Goal: Transaction & Acquisition: Obtain resource

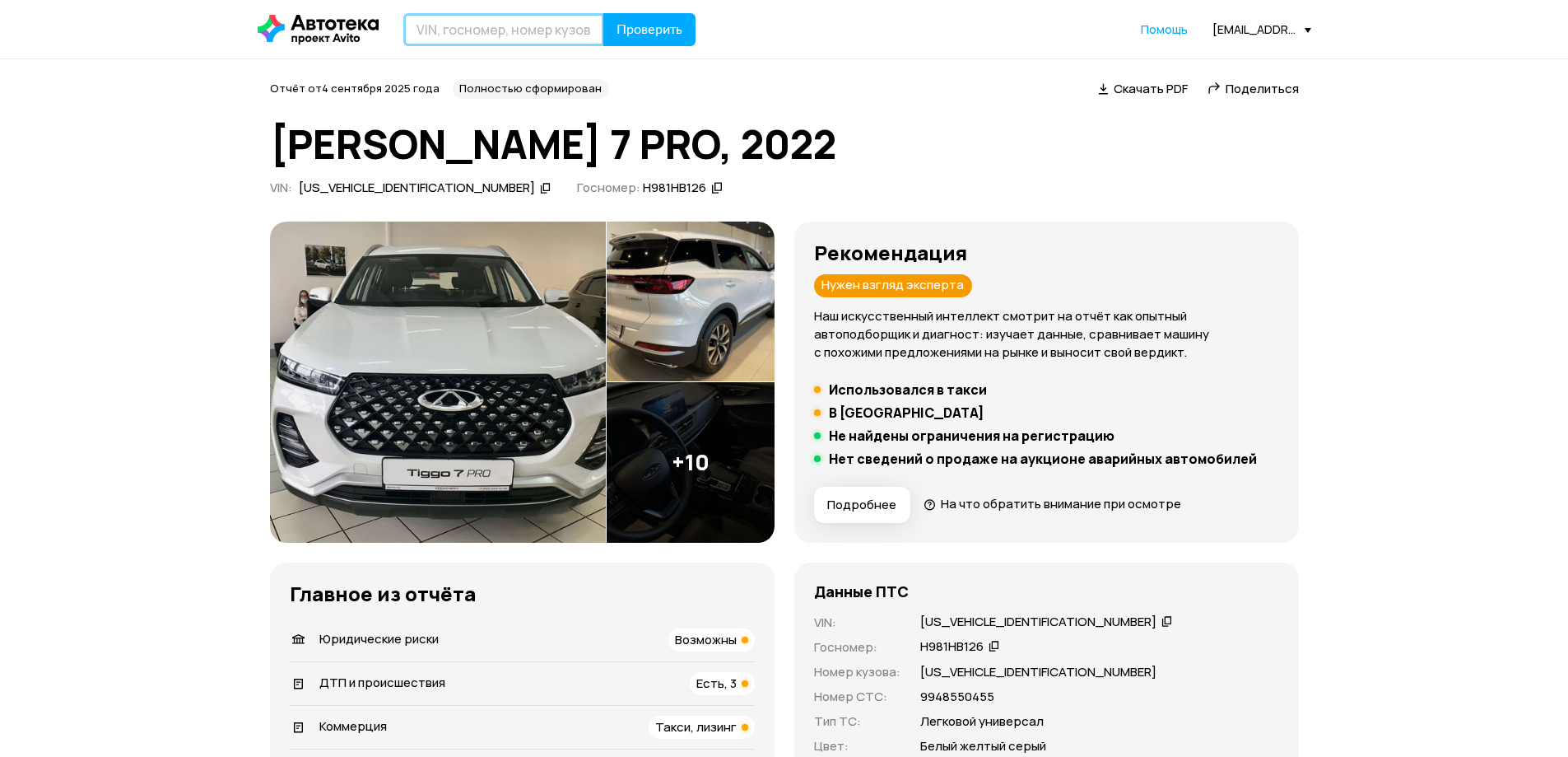
click at [561, 25] on input "text" at bounding box center [504, 29] width 200 height 33
paste input "Z94K241BBMR279484"
type input "Z94K241BBMR279484"
drag, startPoint x: 656, startPoint y: 27, endPoint x: 662, endPoint y: 3, distance: 24.7
click at [658, 25] on span "Проверить" at bounding box center [649, 30] width 66 height 13
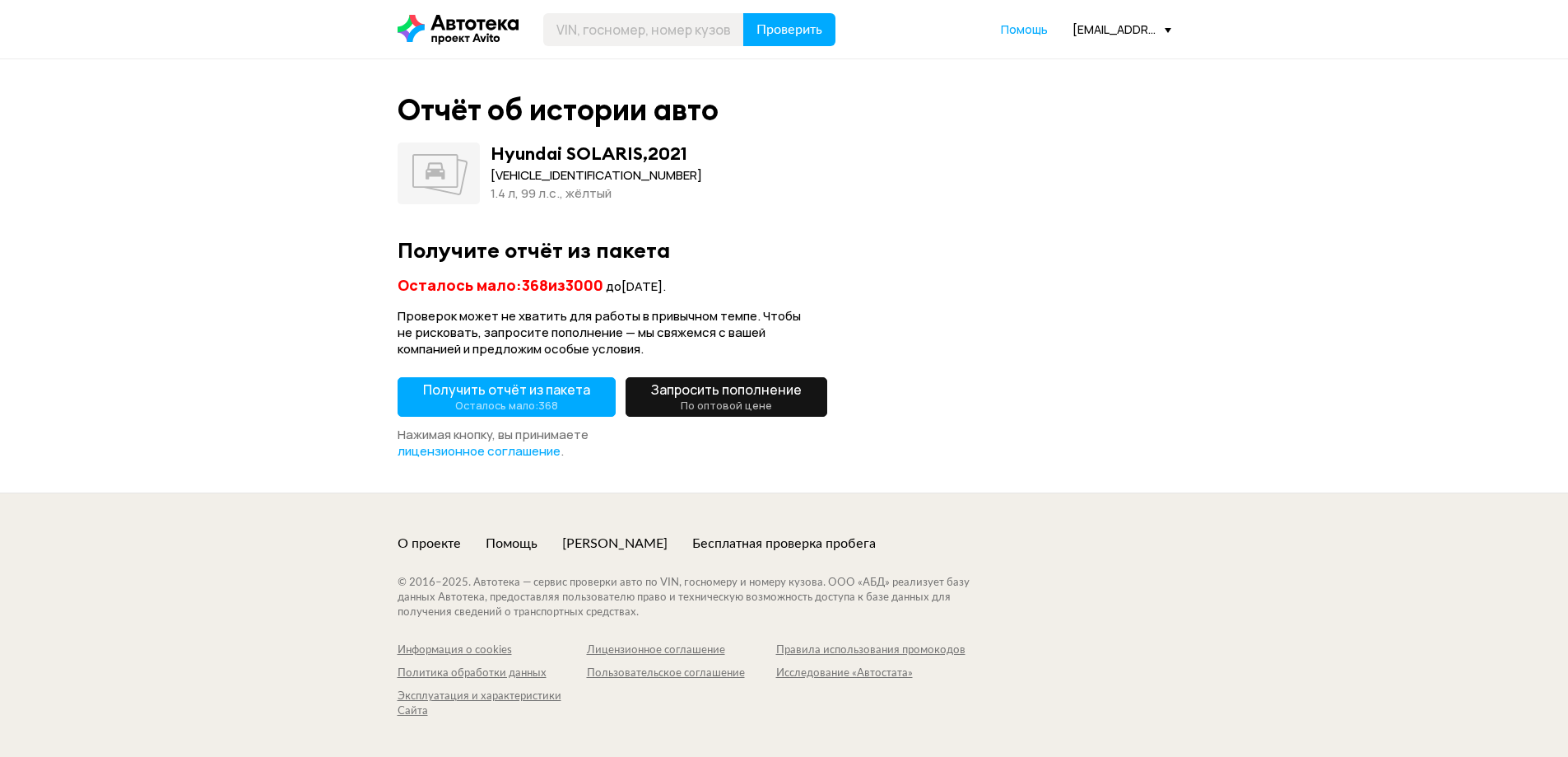
click at [531, 384] on span "Получить отчёт из пакета Осталось мало: 368" at bounding box center [507, 396] width 167 height 33
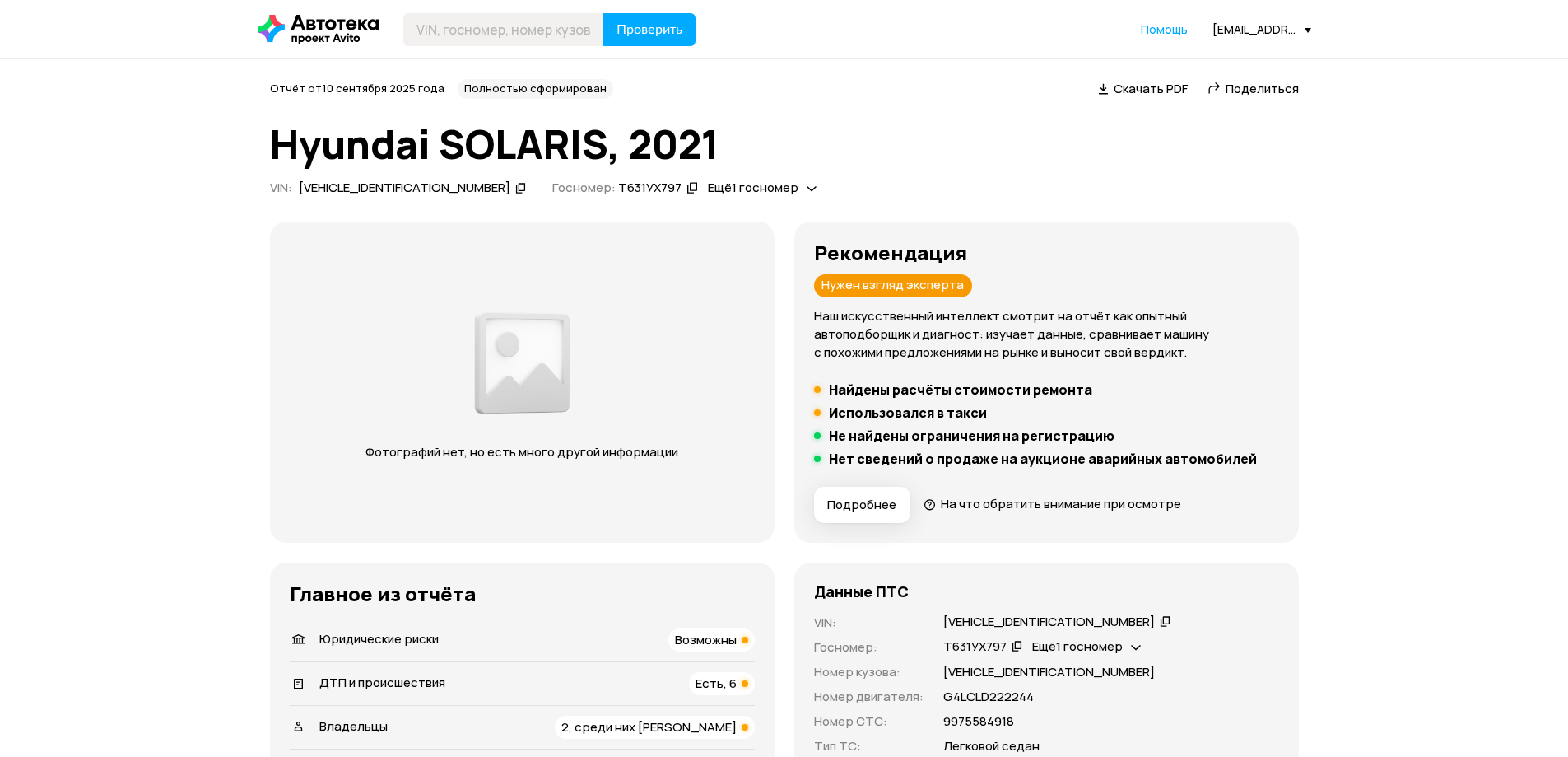
click at [1244, 86] on span "Поделиться" at bounding box center [1262, 89] width 74 height 18
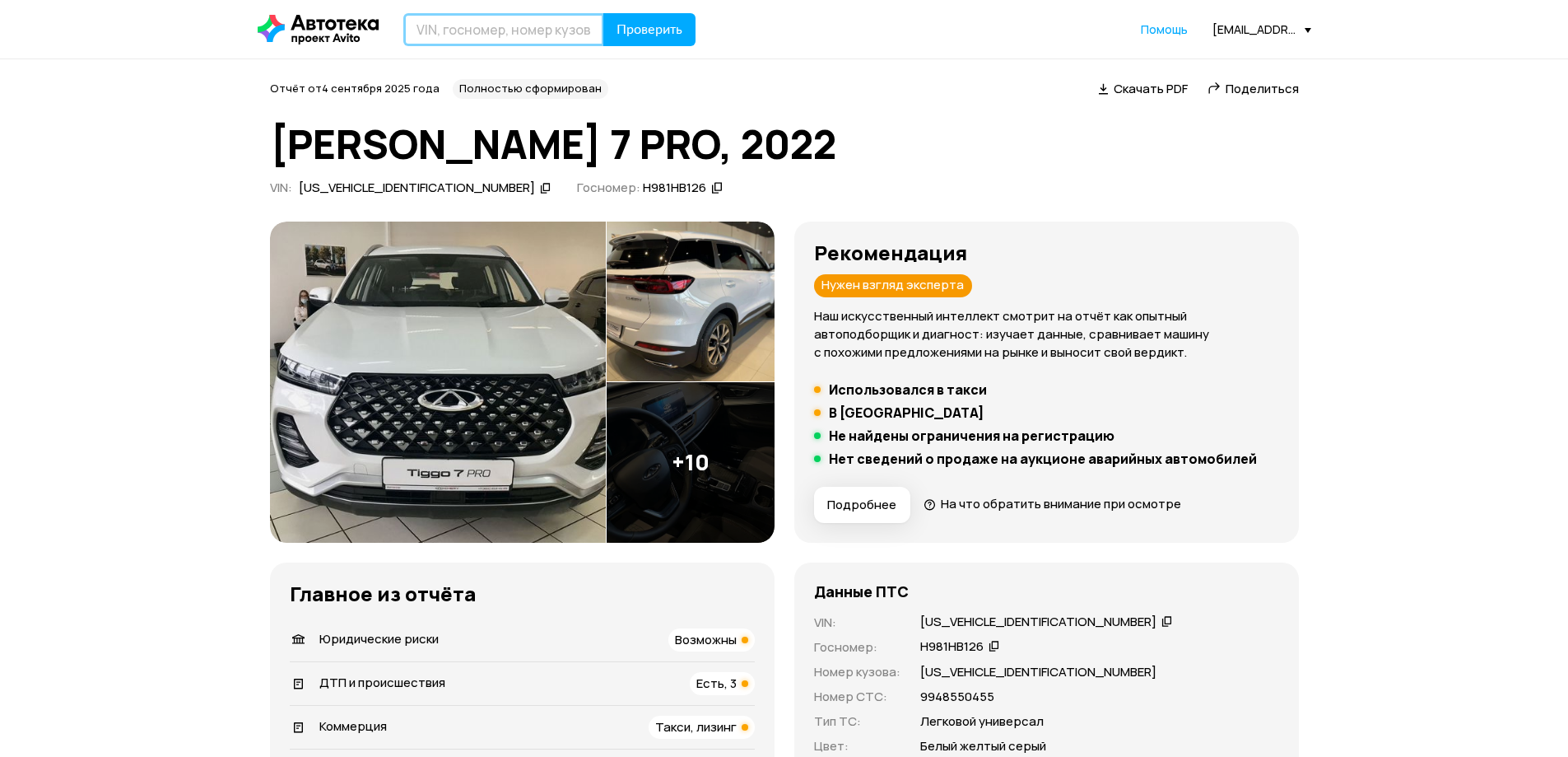
click at [558, 31] on input "text" at bounding box center [504, 29] width 200 height 33
paste input "Z94K241CBNR317509"
type input "Z94K241CBNR317509"
click at [620, 28] on span "Проверить" at bounding box center [649, 30] width 66 height 13
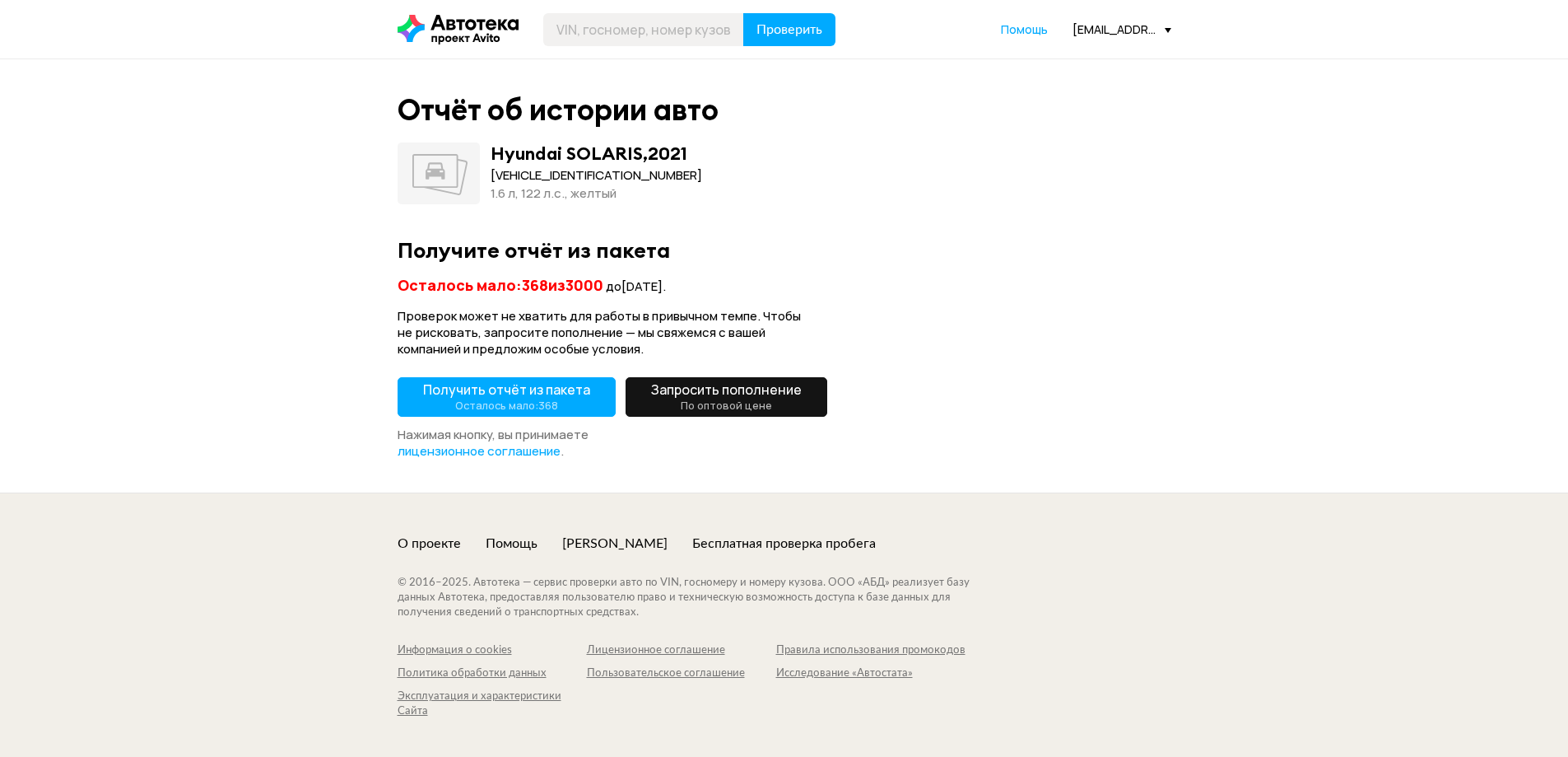
click at [528, 396] on span "Получить отчёт из пакета Осталось мало: 368" at bounding box center [507, 396] width 167 height 33
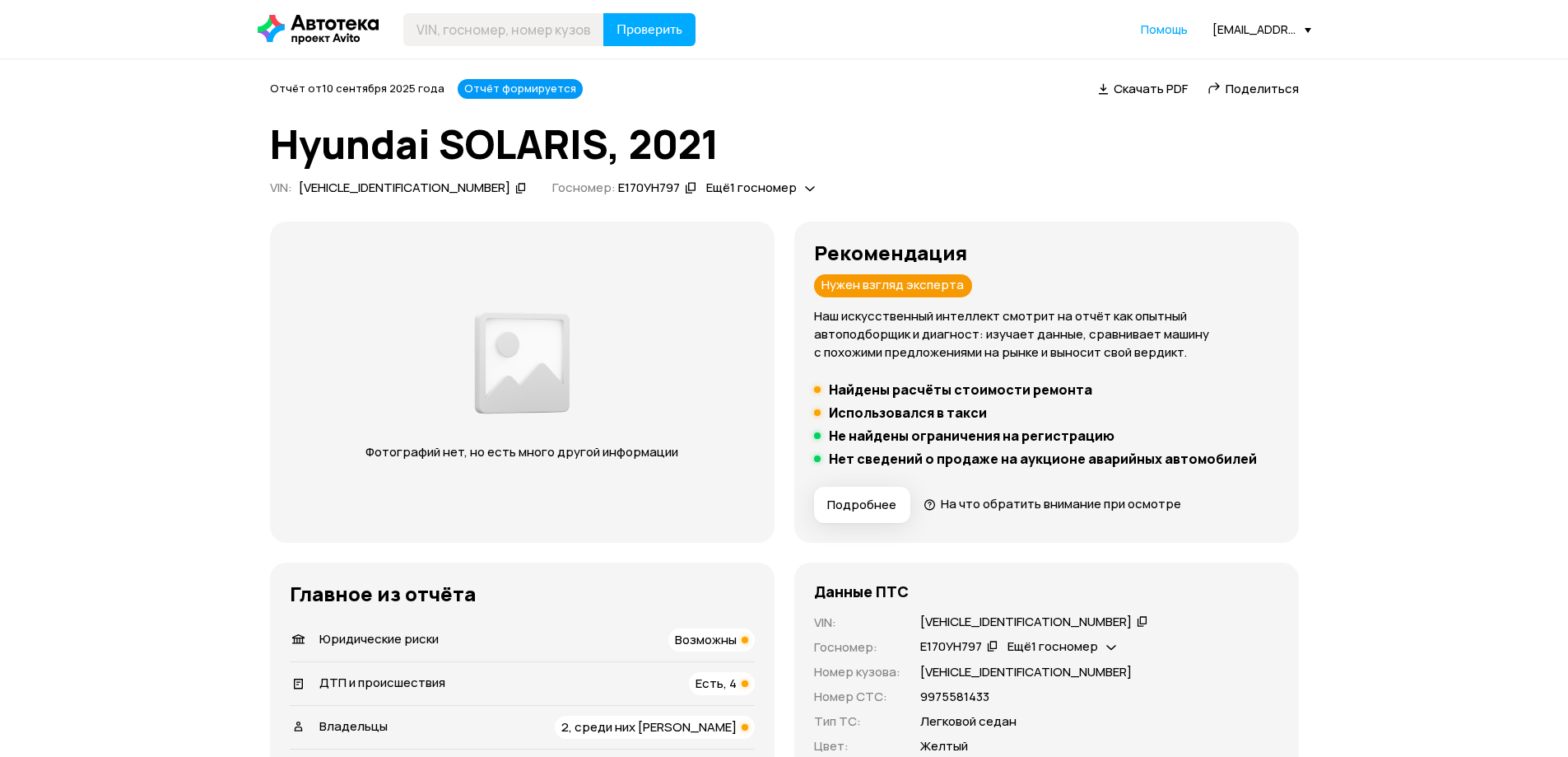
click at [1236, 86] on span "Поделиться" at bounding box center [1262, 89] width 74 height 18
click at [587, 33] on input "text" at bounding box center [504, 29] width 200 height 33
paste input "Z94K241CBMR295524"
type input "Z94K241CBMR295524"
drag, startPoint x: 644, startPoint y: 28, endPoint x: 865, endPoint y: 18, distance: 221.2
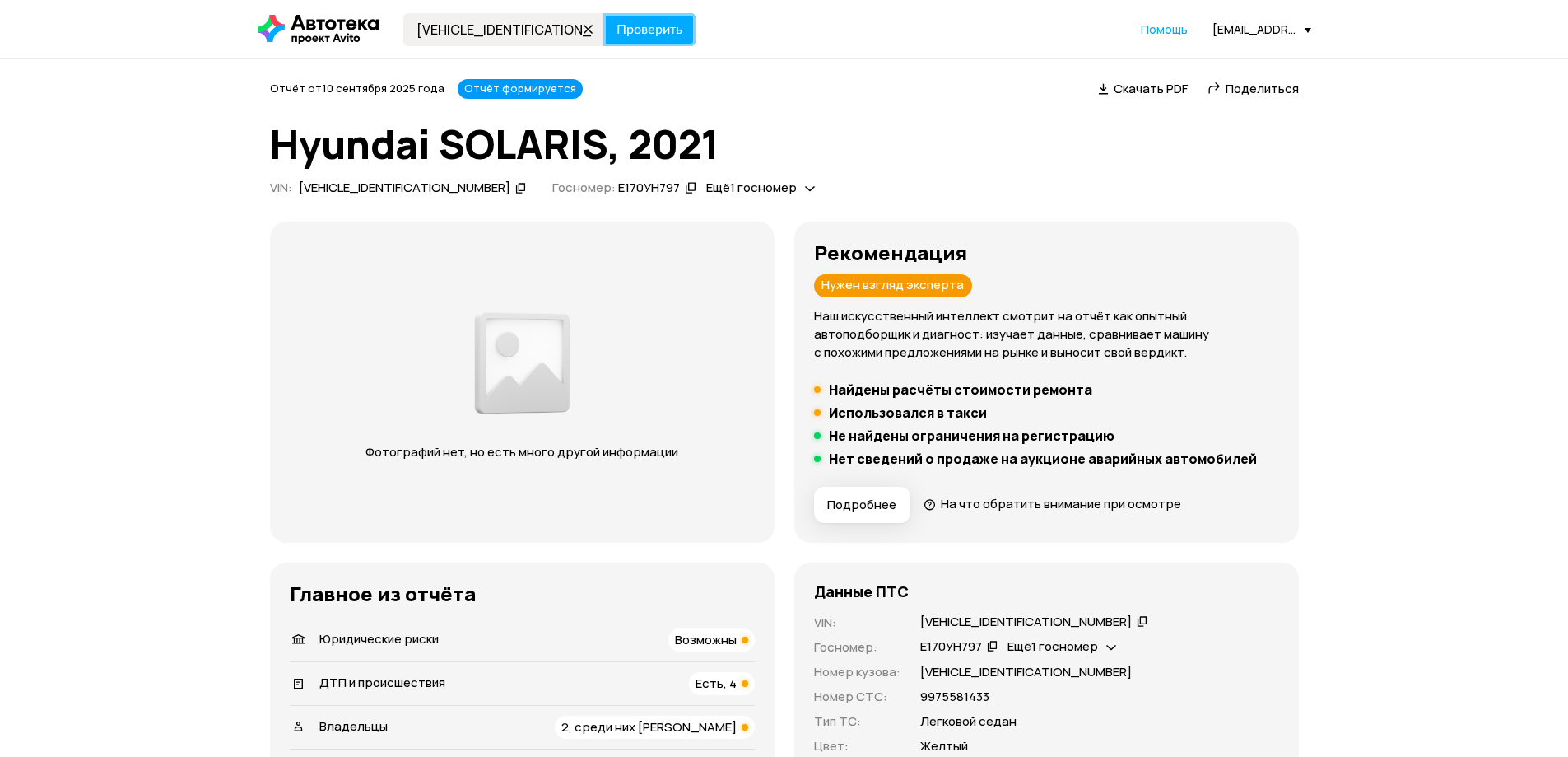
click at [646, 28] on span "Проверить" at bounding box center [649, 30] width 66 height 13
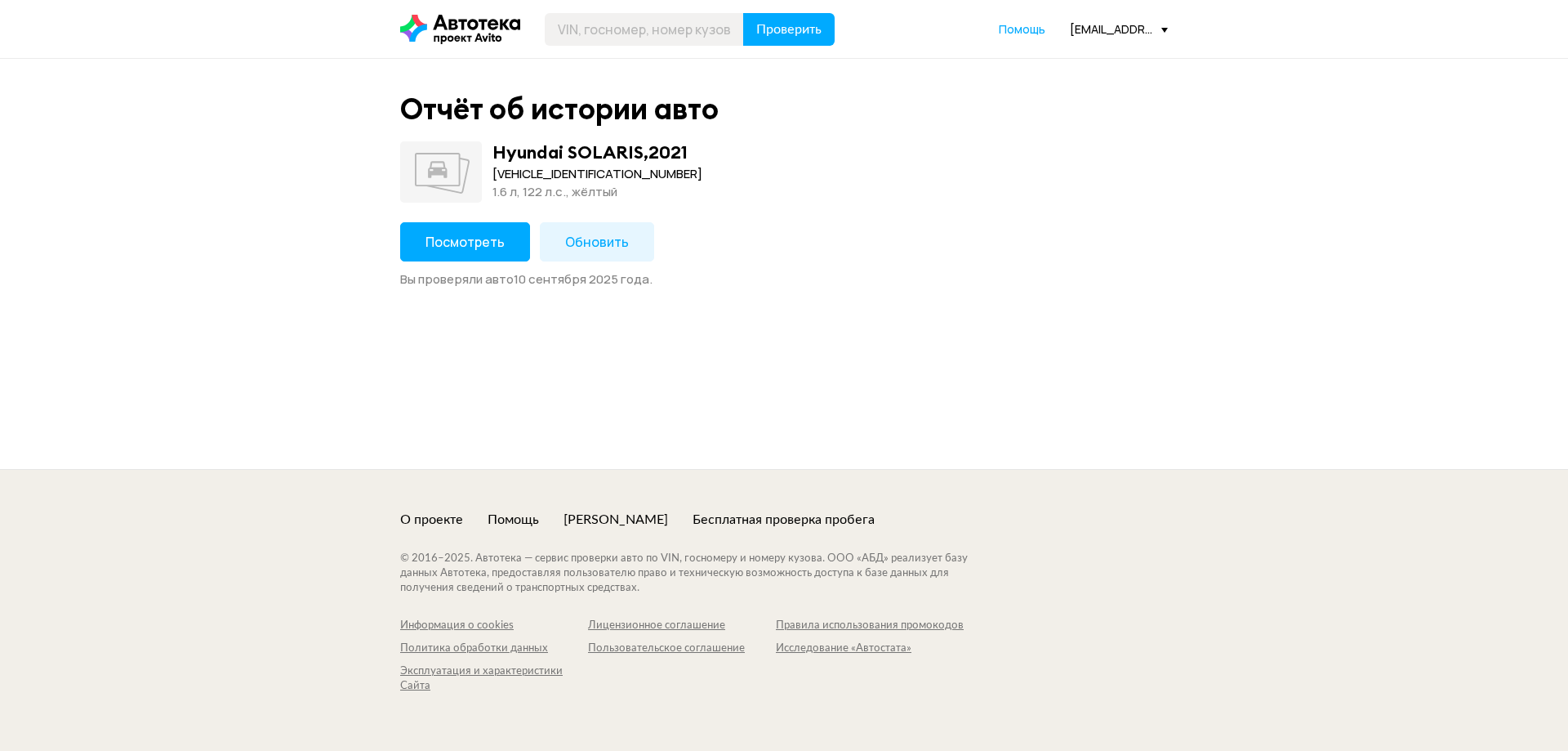
click at [488, 245] on span "Посмотреть" at bounding box center [465, 242] width 80 height 18
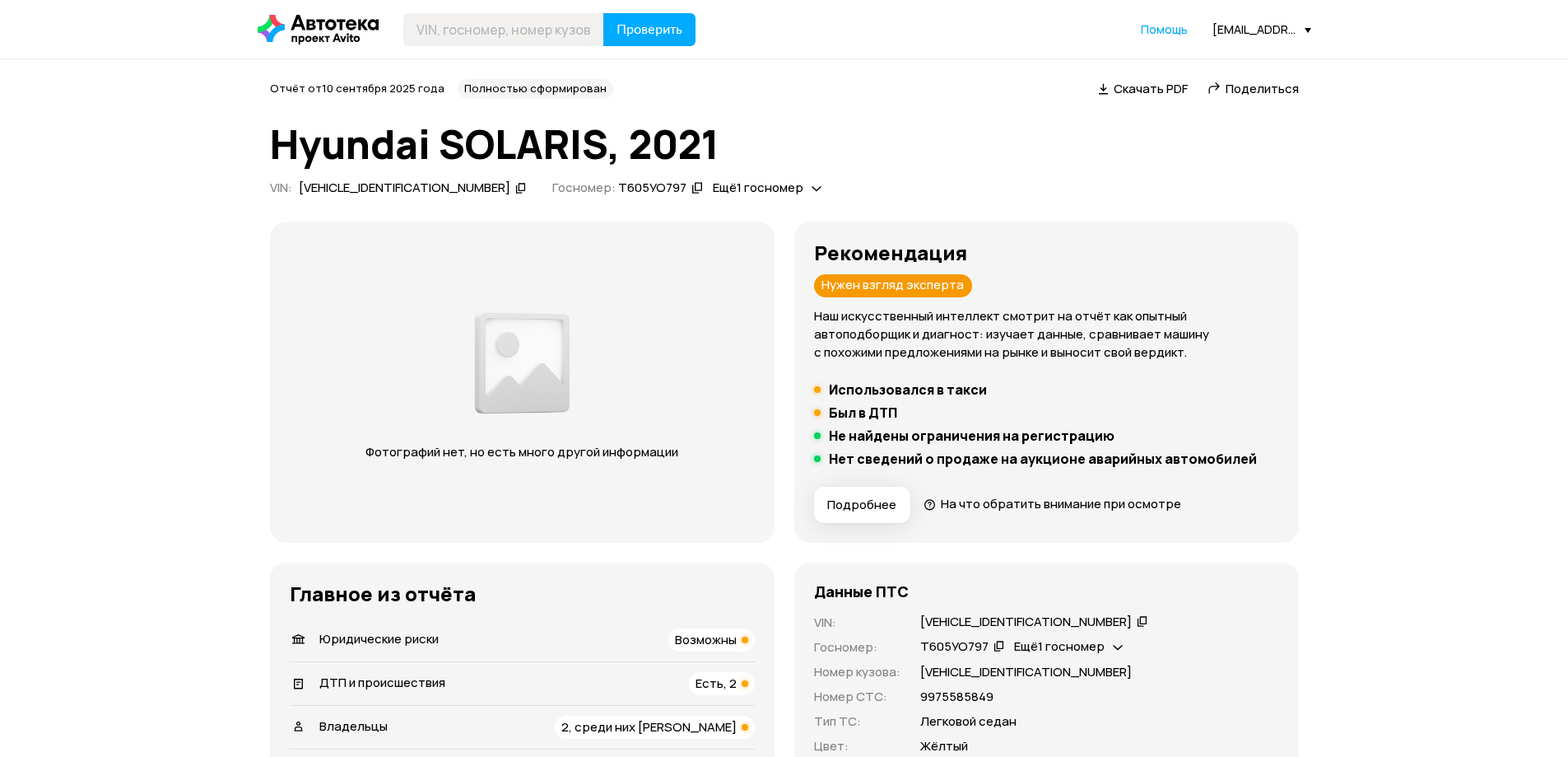
click at [1265, 83] on span "Поделиться" at bounding box center [1262, 89] width 74 height 18
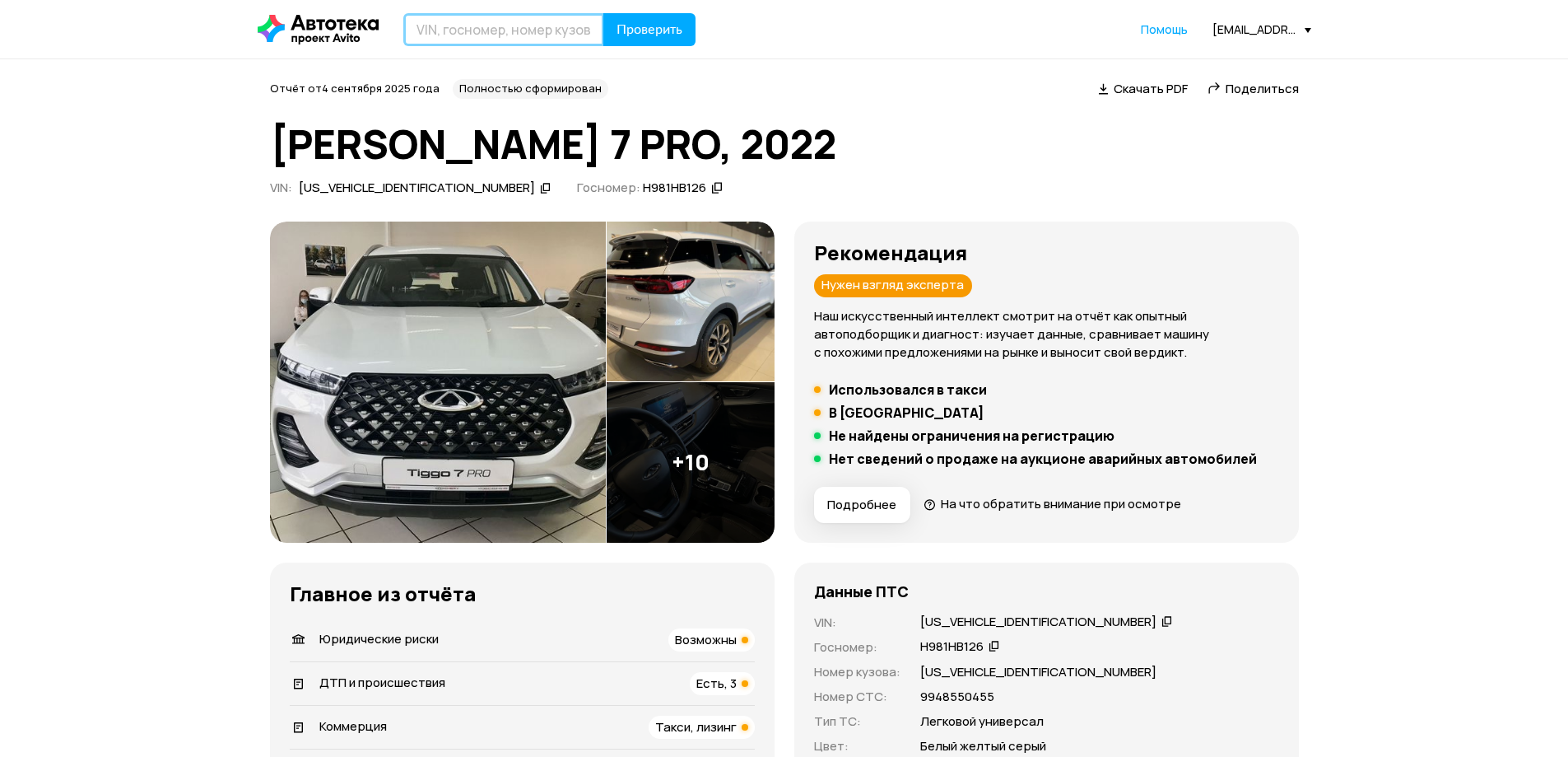
click at [532, 28] on input "text" at bounding box center [504, 29] width 200 height 33
paste input "[VEHICLE_IDENTIFICATION_NUMBER]"
type input "[VEHICLE_IDENTIFICATION_NUMBER]"
click at [663, 27] on span "Проверить" at bounding box center [649, 30] width 66 height 13
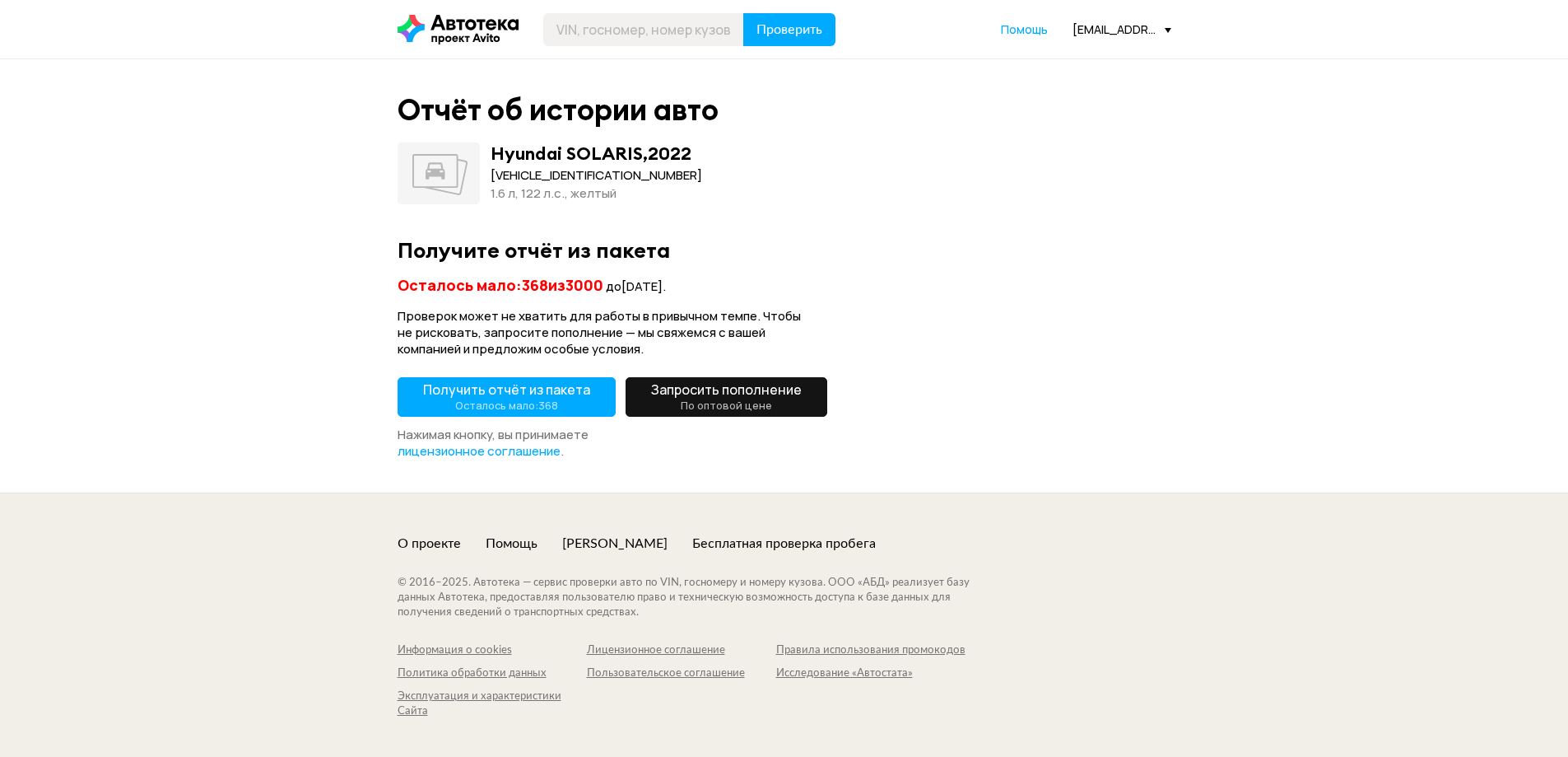
click at [481, 400] on small "Осталось мало: 368" at bounding box center [506, 405] width 103 height 15
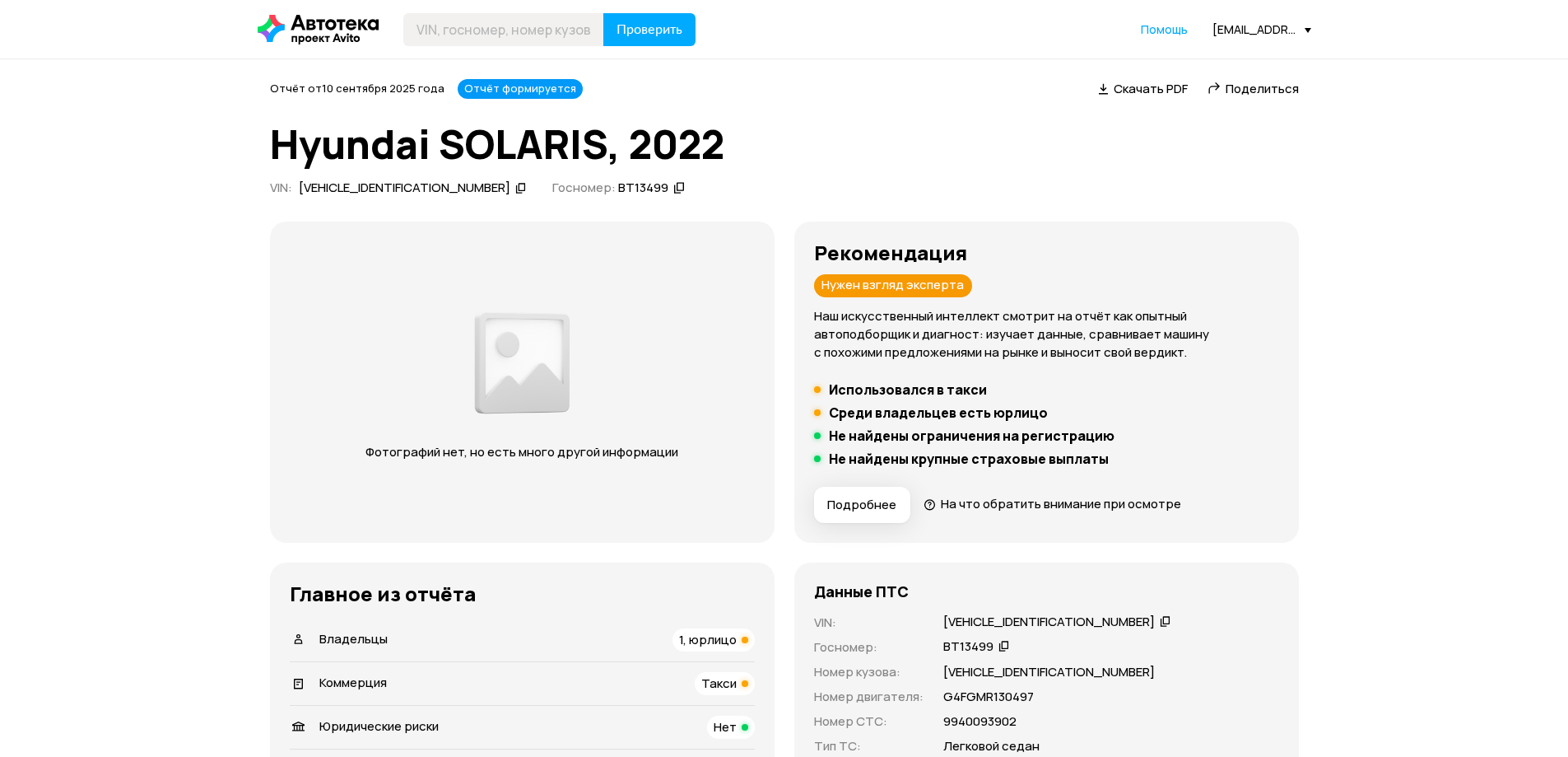
click at [1259, 89] on span "Поделиться" at bounding box center [1262, 89] width 74 height 18
drag, startPoint x: 578, startPoint y: 36, endPoint x: 671, endPoint y: 38, distance: 93.0
click at [582, 37] on input "text" at bounding box center [504, 29] width 200 height 33
paste input "[VEHICLE_IDENTIFICATION_NUMBER]"
type input "[VEHICLE_IDENTIFICATION_NUMBER]"
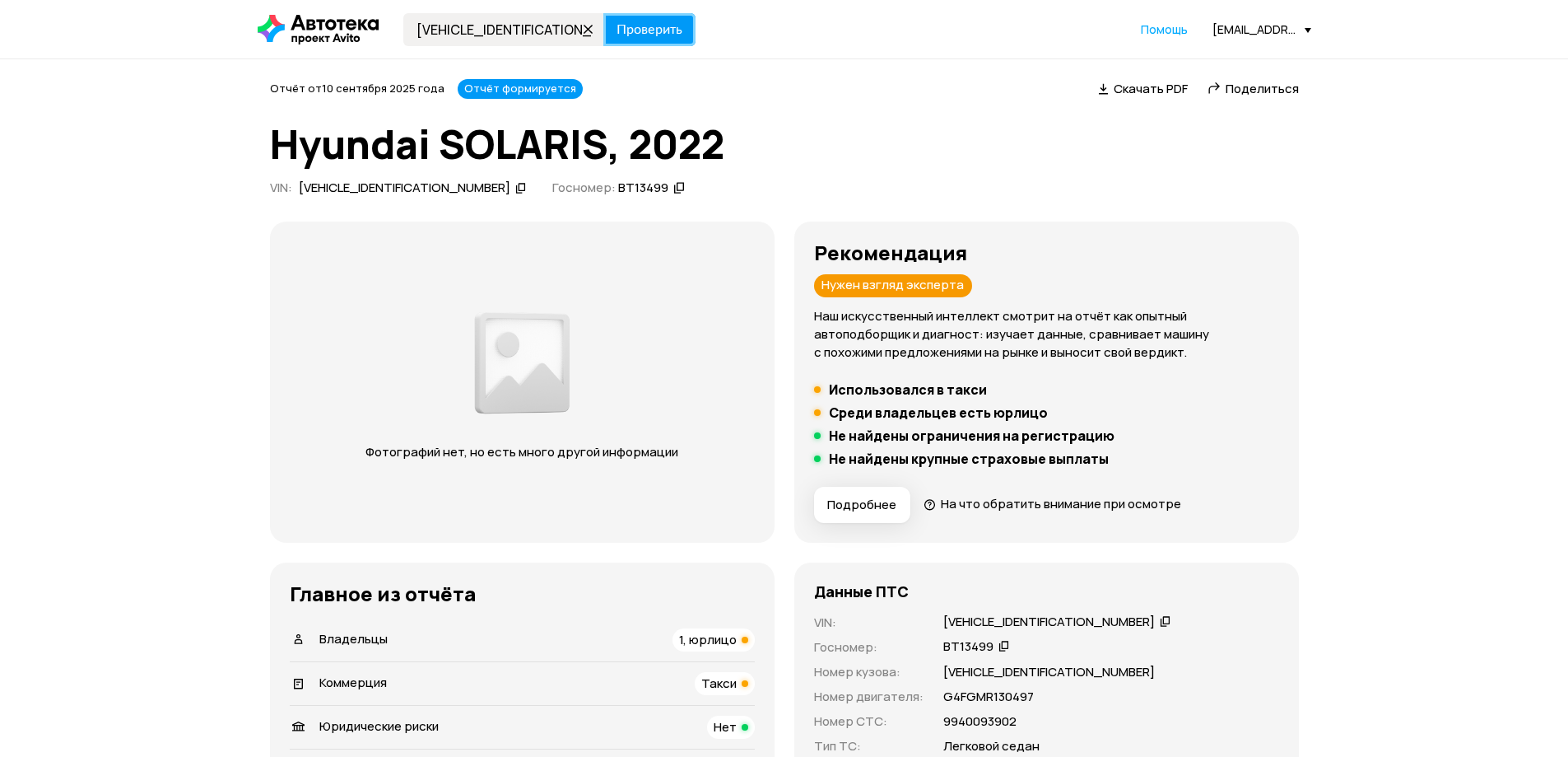
click at [672, 38] on button "Проверить" at bounding box center [649, 29] width 92 height 33
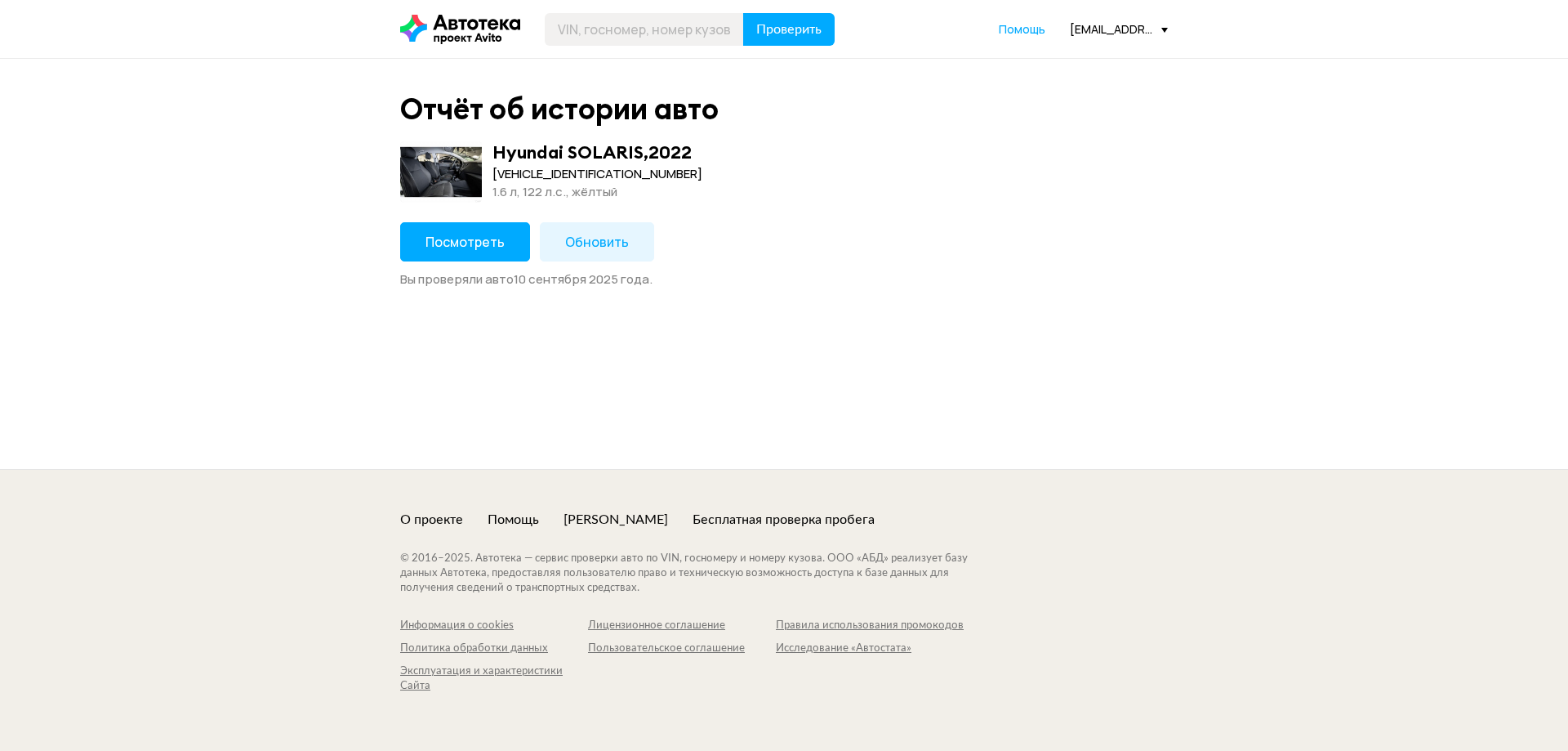
click at [462, 252] on button "Посмотреть" at bounding box center [465, 241] width 130 height 39
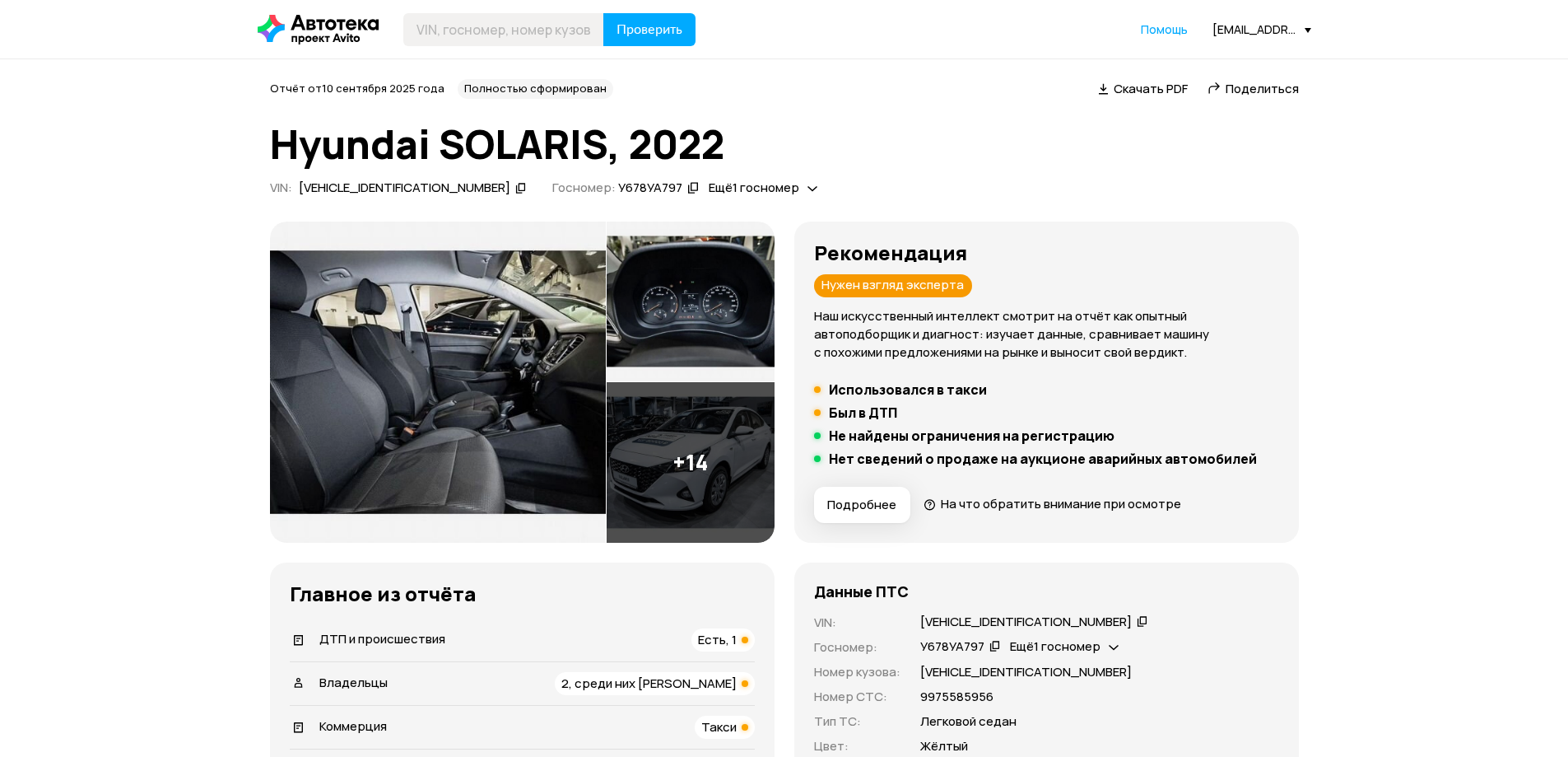
drag, startPoint x: 1271, startPoint y: 93, endPoint x: 365, endPoint y: 163, distance: 908.7
click at [1268, 93] on span "Поделиться" at bounding box center [1262, 89] width 74 height 18
click at [538, 28] on input "text" at bounding box center [504, 29] width 200 height 33
drag, startPoint x: 500, startPoint y: 33, endPoint x: 414, endPoint y: 33, distance: 86.0
click at [414, 33] on input "МС" at bounding box center [504, 29] width 200 height 33
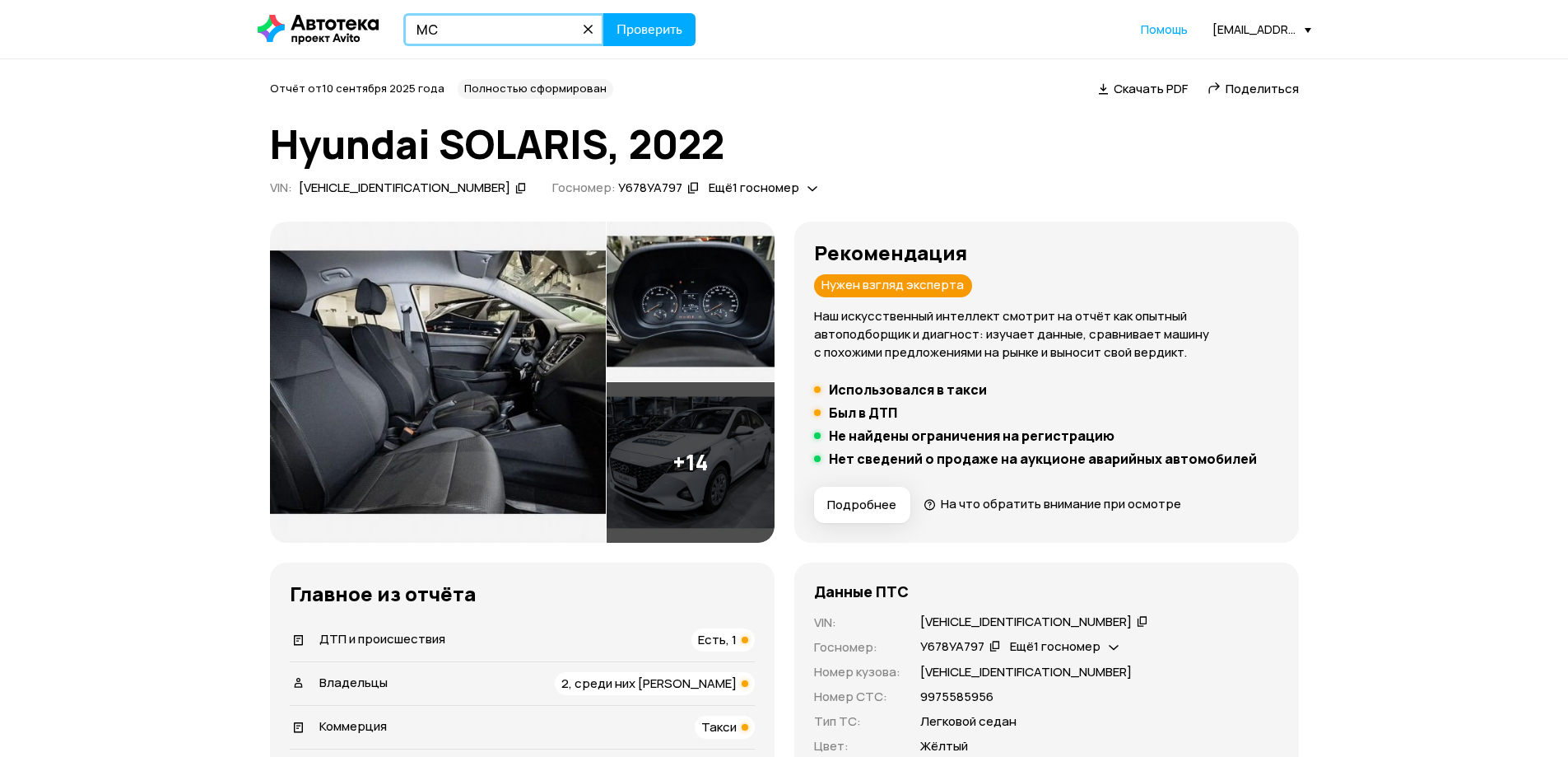
paste input "[VEHICLE_IDENTIFICATION_NUMBER]"
type input "[VEHICLE_IDENTIFICATION_NUMBER]"
click at [639, 26] on span "Проверить" at bounding box center [649, 30] width 66 height 13
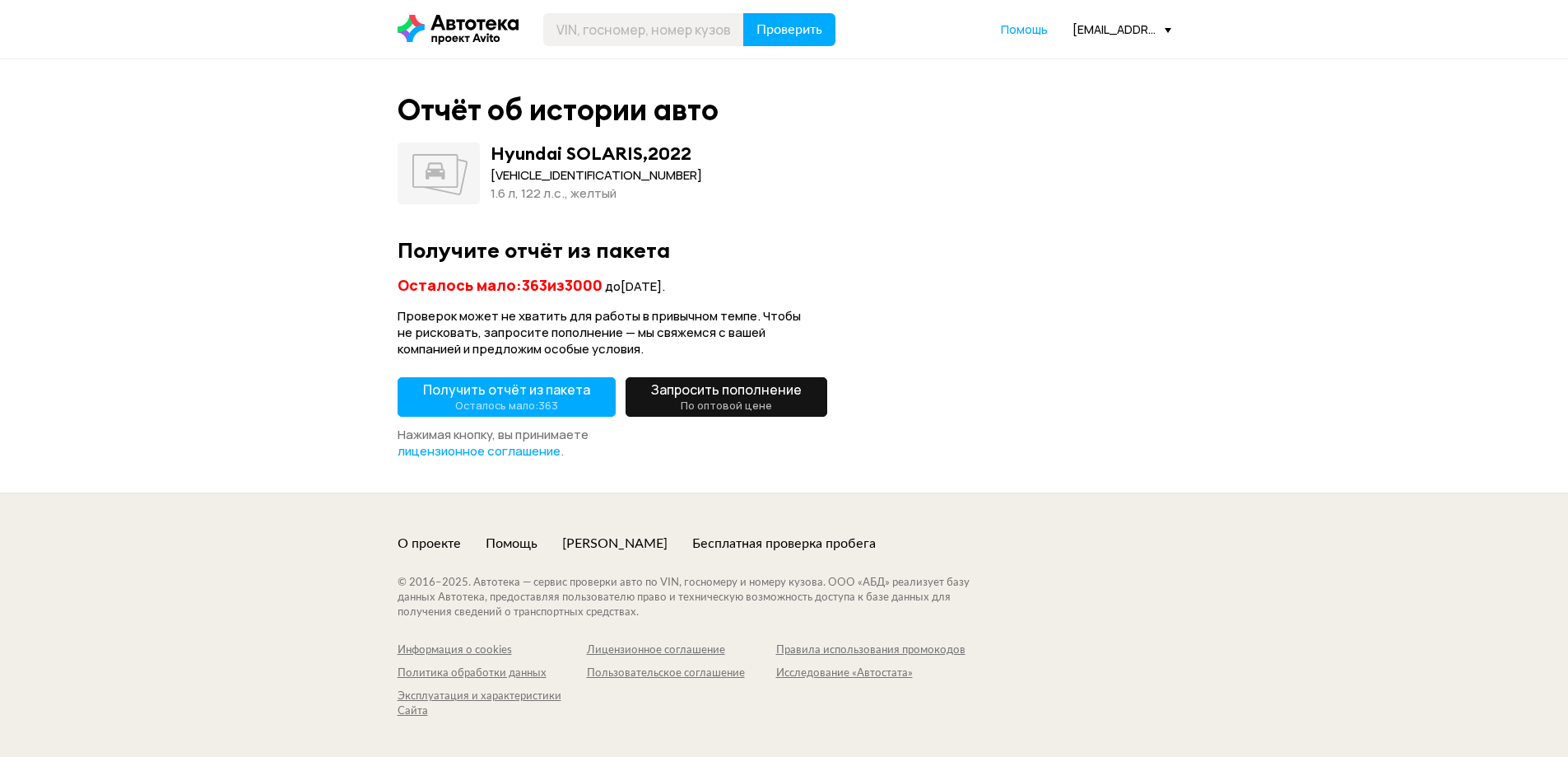
click at [520, 380] on span "Получить отчёт из пакета Осталось мало: 363" at bounding box center [507, 396] width 167 height 33
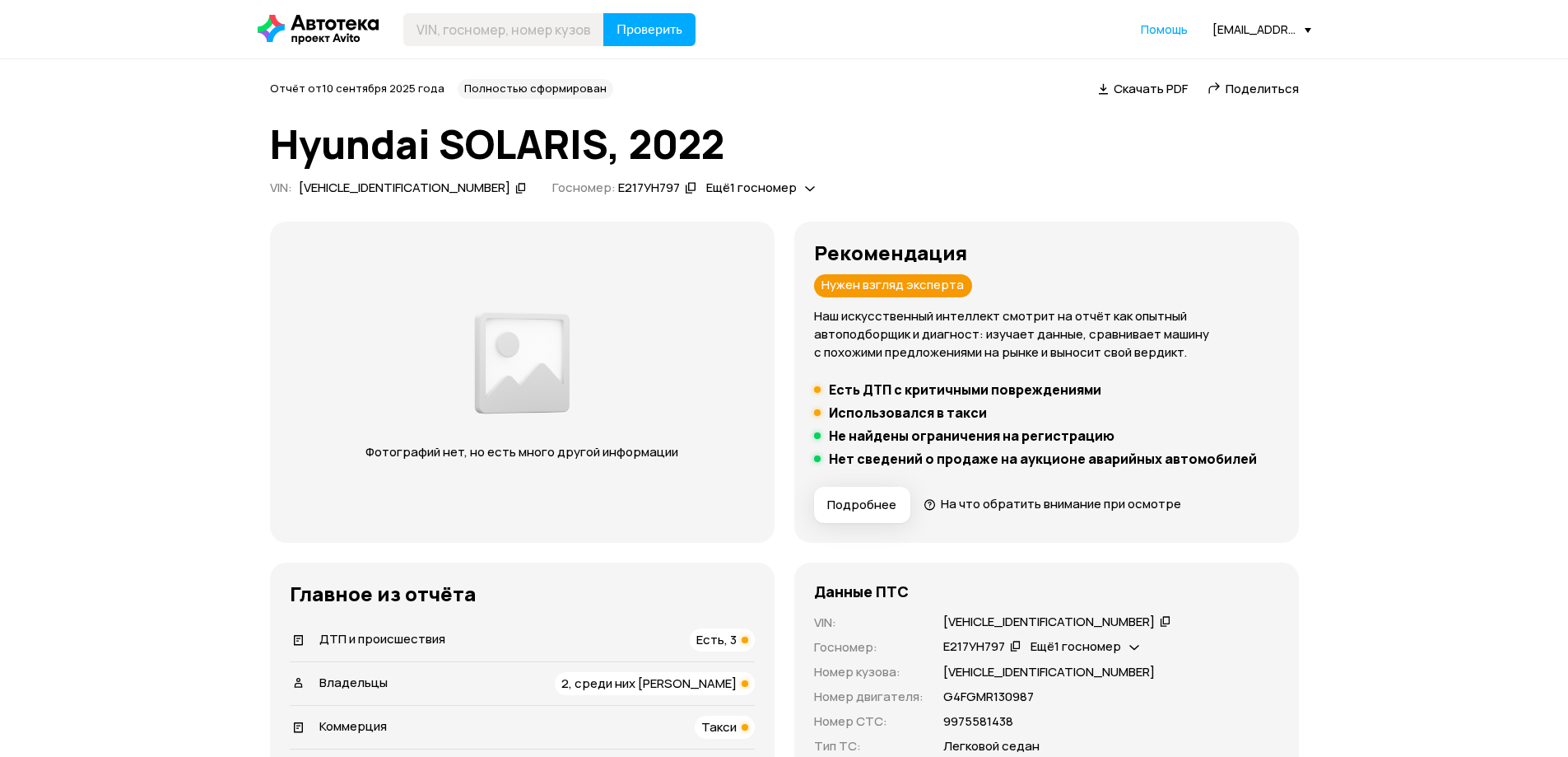
click at [1270, 84] on span "Поделиться" at bounding box center [1262, 89] width 74 height 18
